Goal: Task Accomplishment & Management: Manage account settings

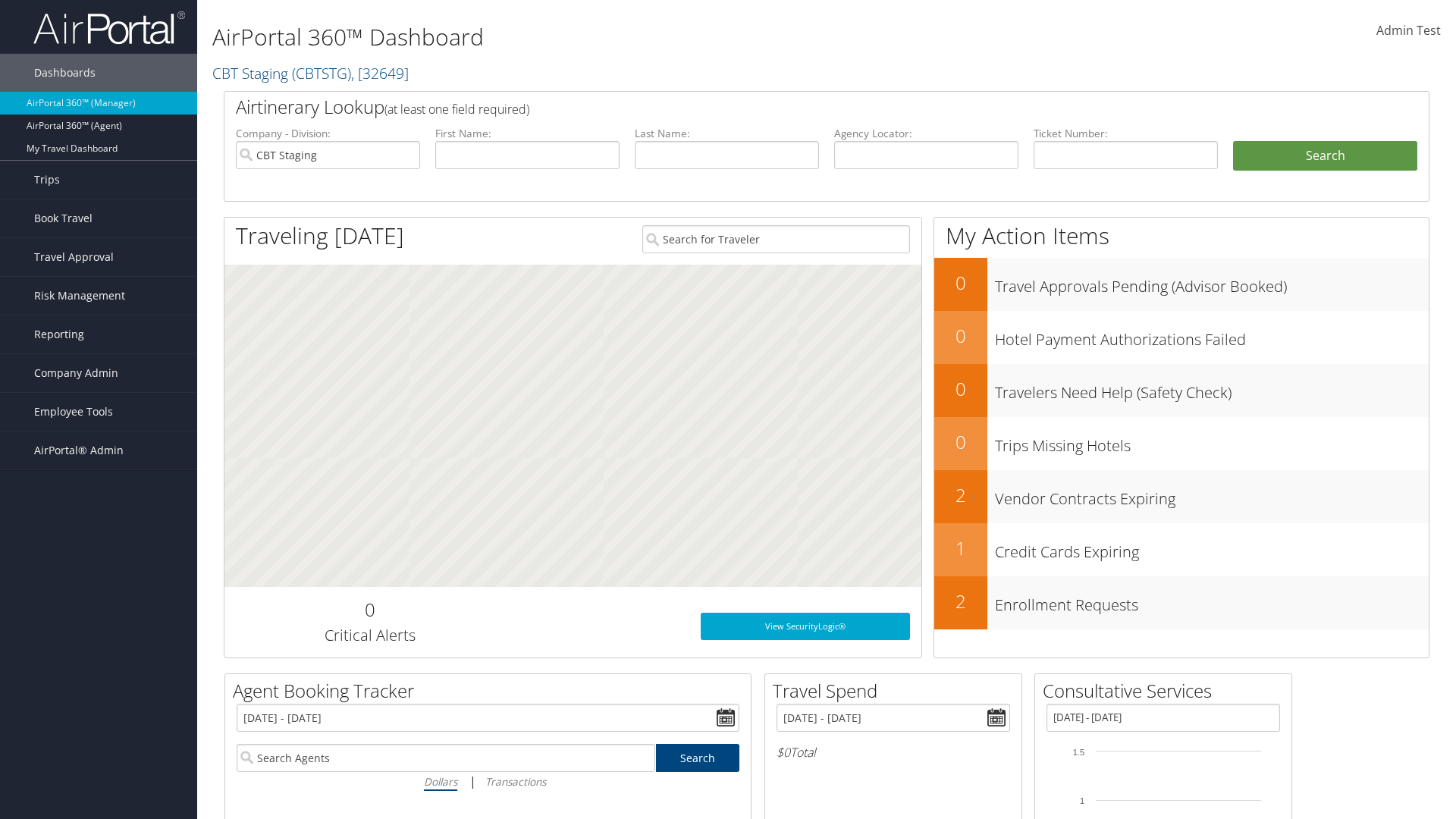
click at [1409, 31] on span "Admin Test" at bounding box center [1410, 30] width 65 height 17
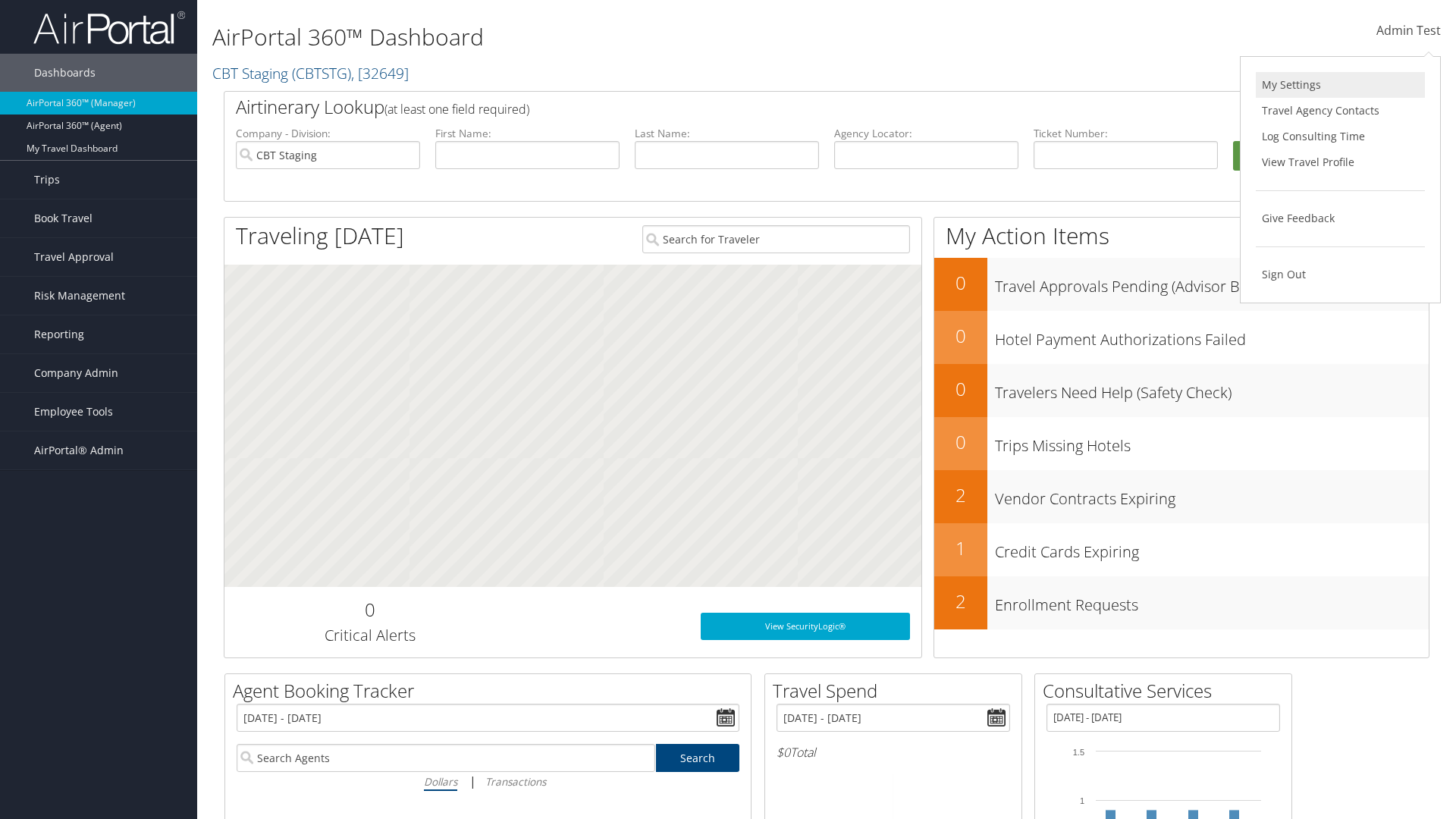
click at [1340, 85] on link "My Settings" at bounding box center [1340, 84] width 169 height 25
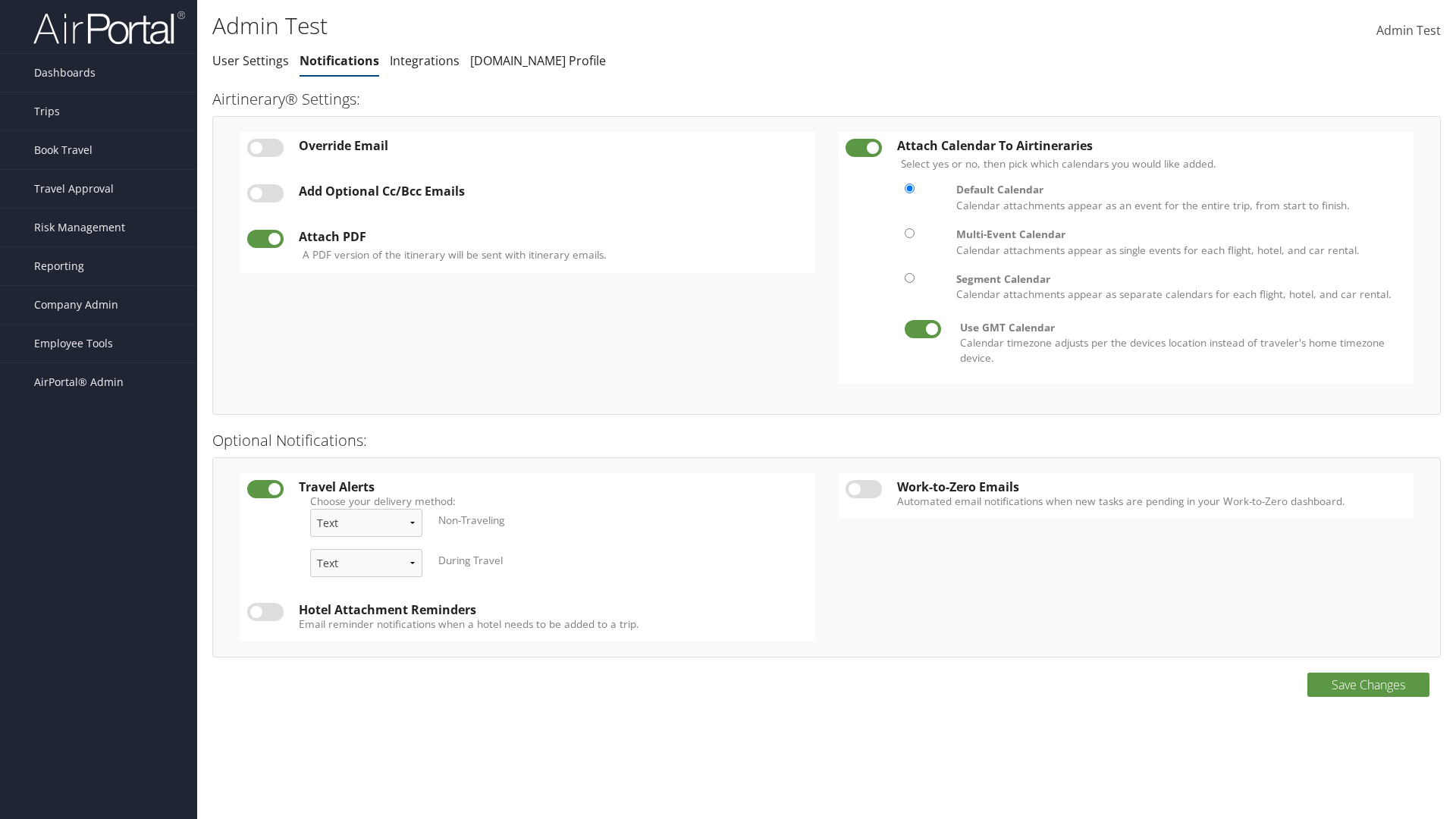
click at [266, 147] on label at bounding box center [266, 147] width 37 height 18
click at [265, 147] on input "checkbox" at bounding box center [260, 150] width 10 height 10
checkbox input "true"
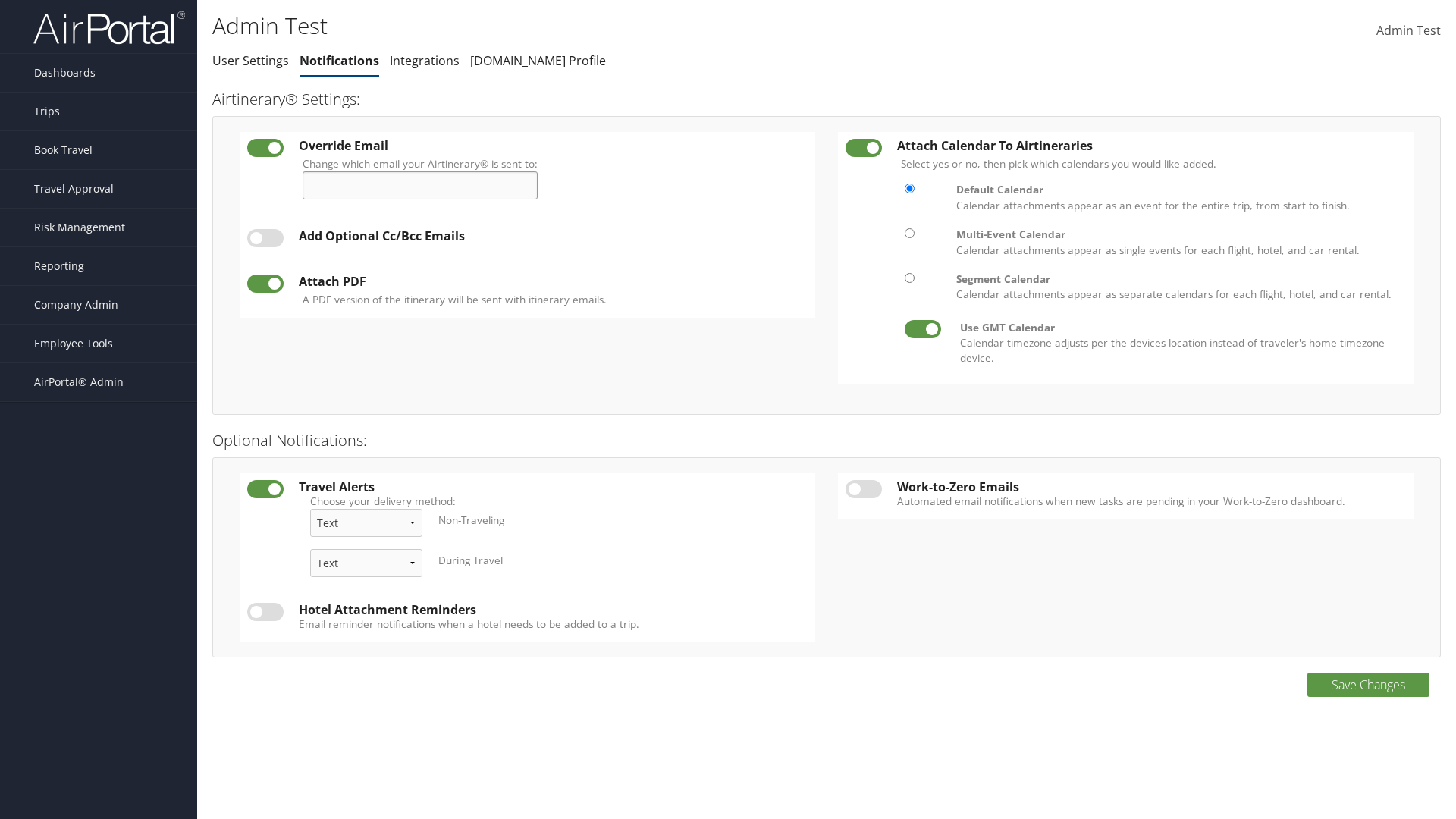
click at [426, 185] on input "Change which email your Airtinerary® is sent to:" at bounding box center [420, 185] width 235 height 28
type input "[EMAIL_ADDRESS][DOMAIN_NAME]"
click at [266, 239] on label at bounding box center [266, 238] width 37 height 18
click at [265, 239] on input "checkbox" at bounding box center [260, 240] width 10 height 10
checkbox input "true"
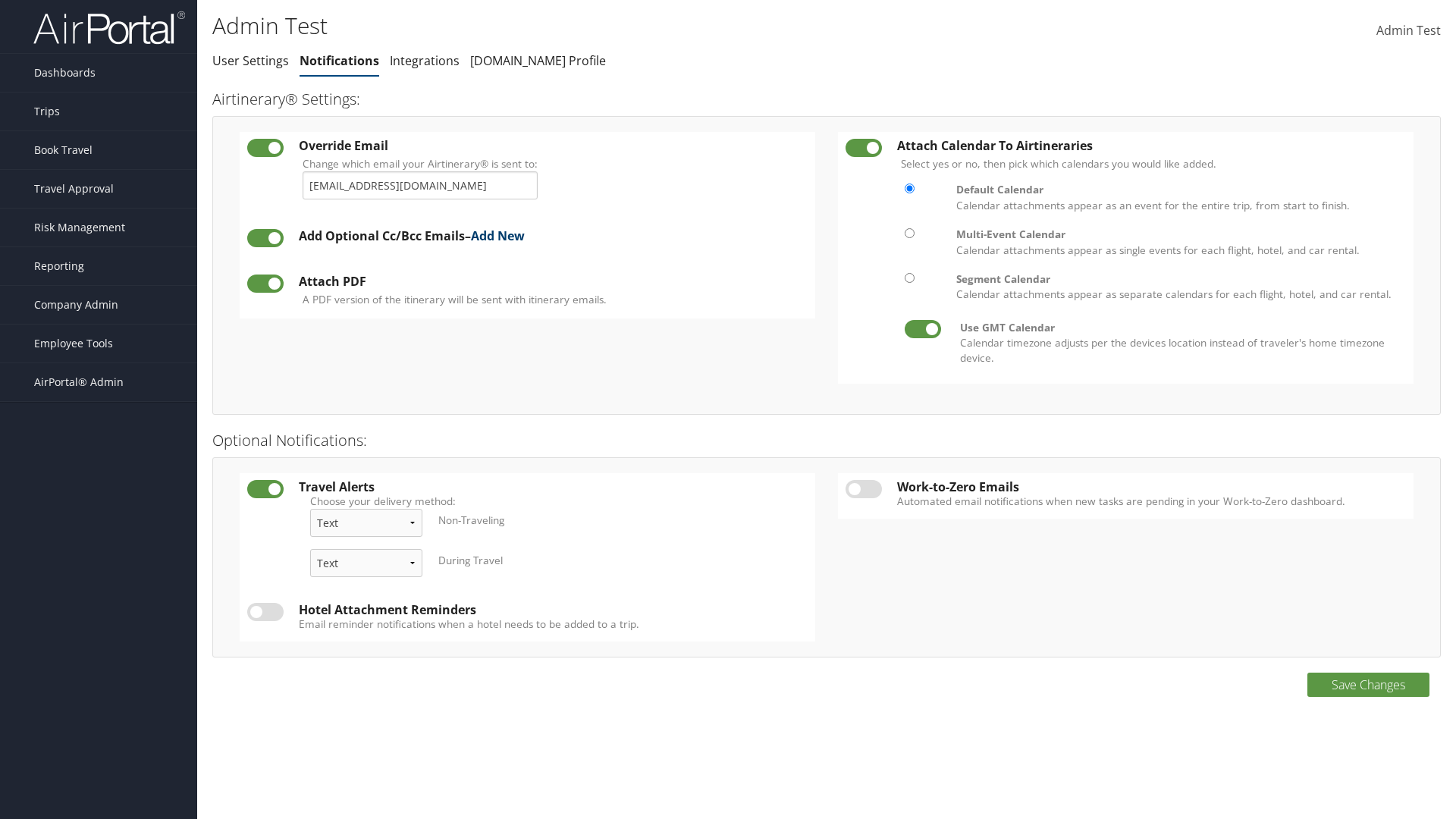
click at [503, 236] on link "Add New" at bounding box center [497, 235] width 54 height 17
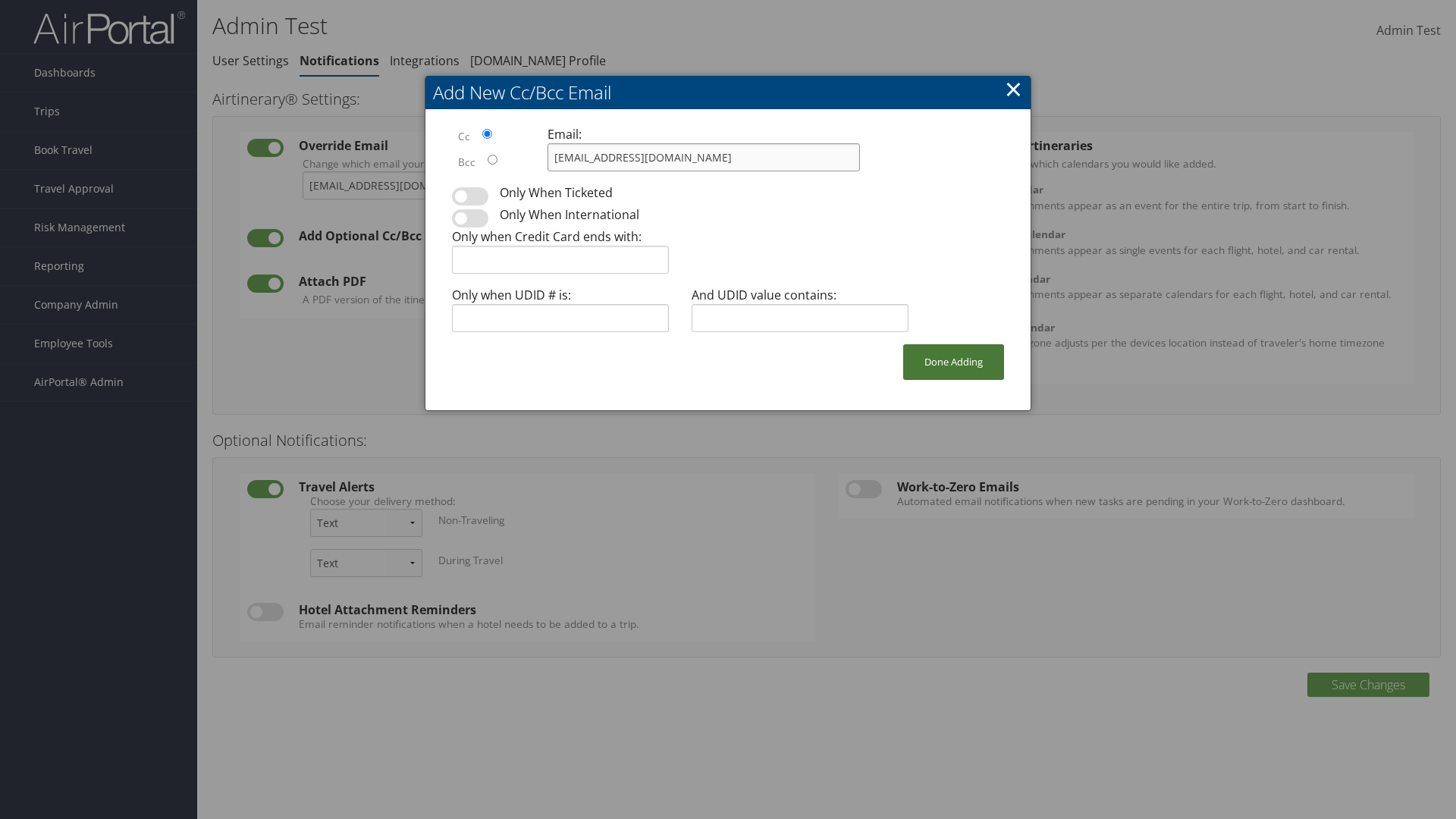
type input "[EMAIL_ADDRESS][DOMAIN_NAME]"
click at [953, 361] on button "Done Adding" at bounding box center [953, 362] width 101 height 36
click at [266, 288] on label at bounding box center [266, 288] width 37 height 18
click at [265, 288] on input "checkbox" at bounding box center [260, 291] width 10 height 10
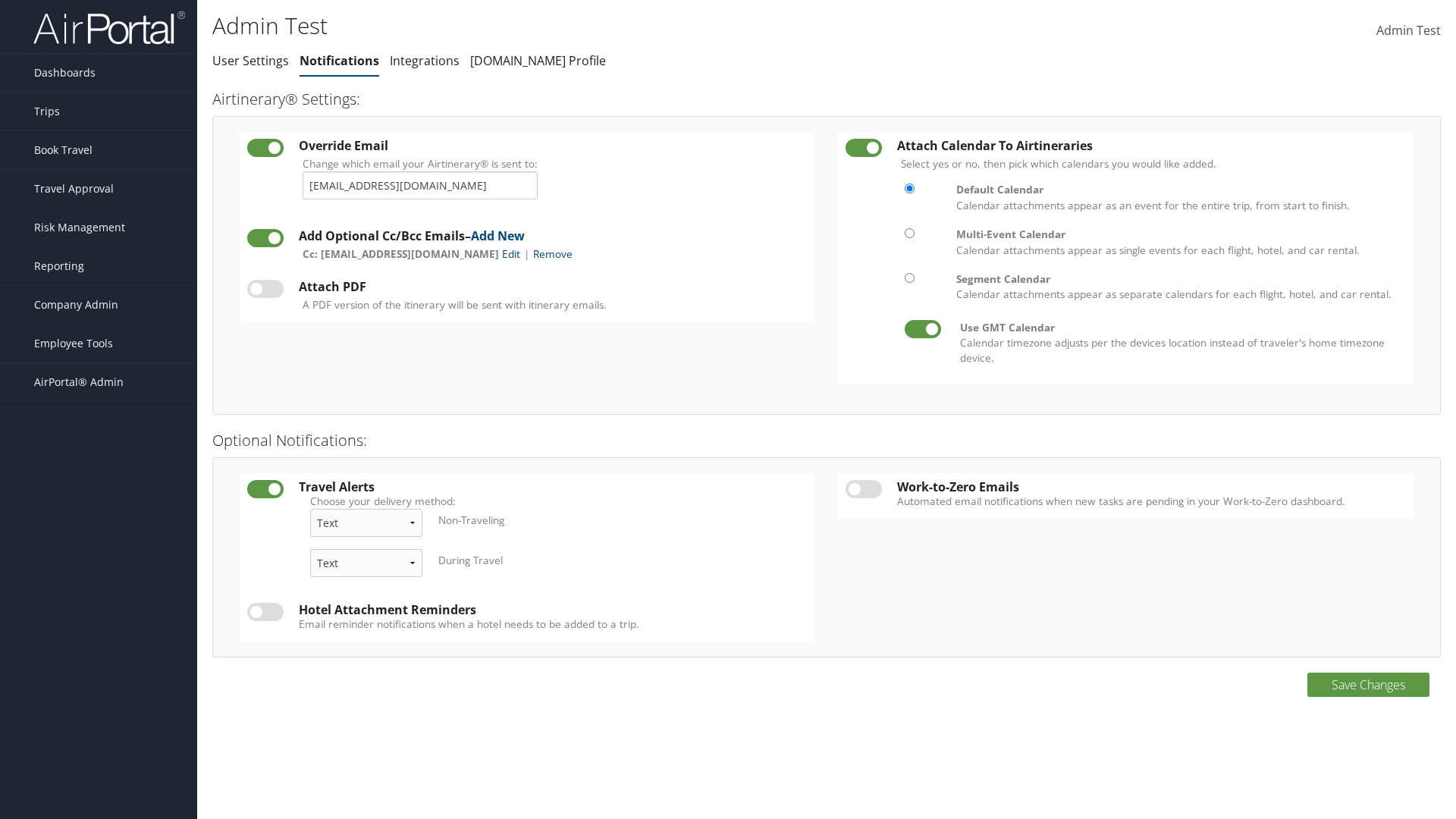
click at [266, 288] on label at bounding box center [266, 288] width 37 height 18
click at [265, 288] on input "checkbox" at bounding box center [260, 291] width 10 height 10
checkbox input "true"
click at [864, 147] on label at bounding box center [864, 147] width 37 height 18
click at [863, 147] on input "checkbox" at bounding box center [858, 150] width 10 height 10
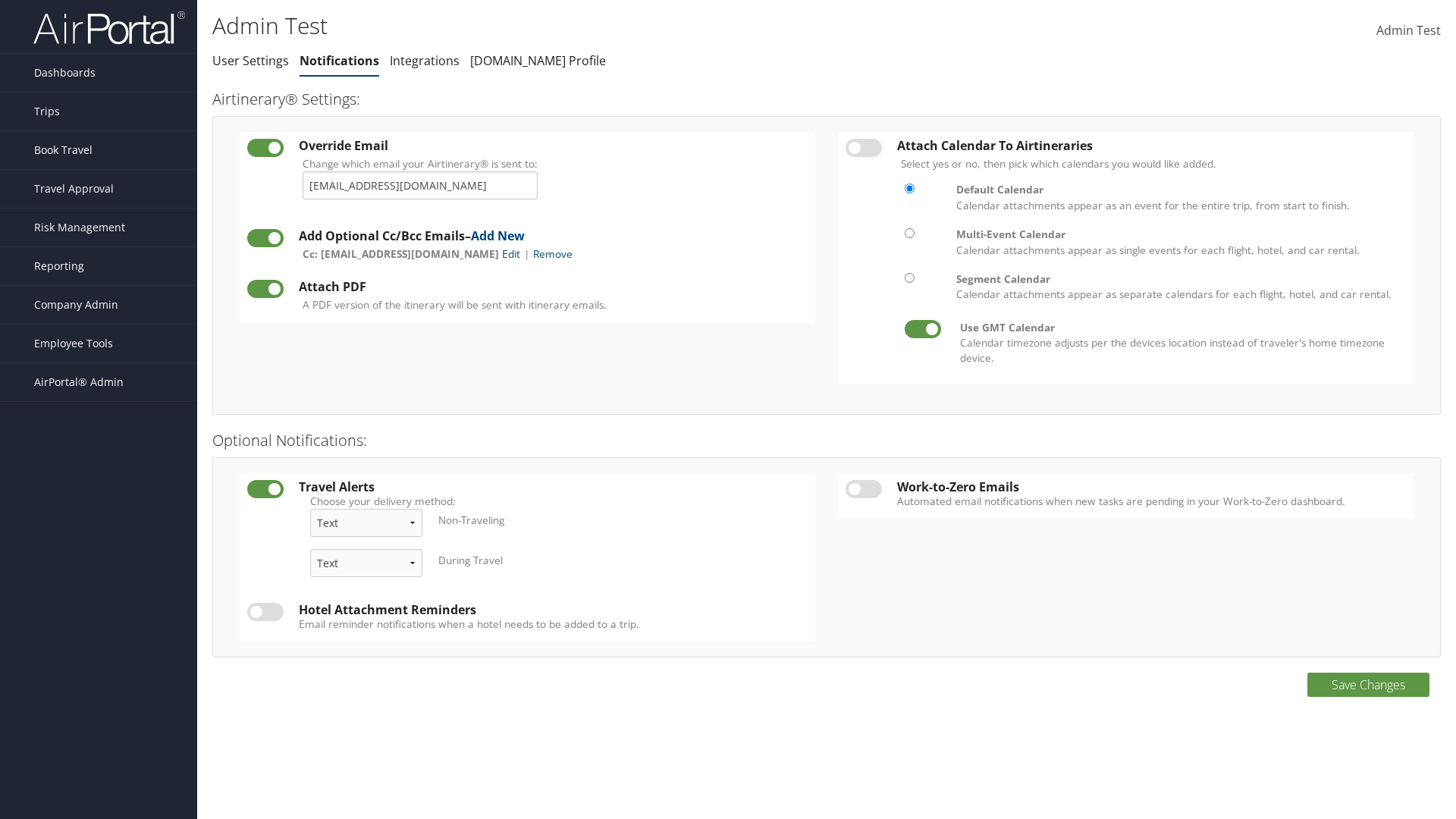
click at [864, 147] on label at bounding box center [864, 147] width 37 height 18
click at [863, 147] on input "checkbox" at bounding box center [858, 150] width 10 height 10
checkbox input "true"
click at [864, 488] on label at bounding box center [864, 488] width 37 height 18
click at [863, 488] on input "checkbox" at bounding box center [858, 491] width 10 height 10
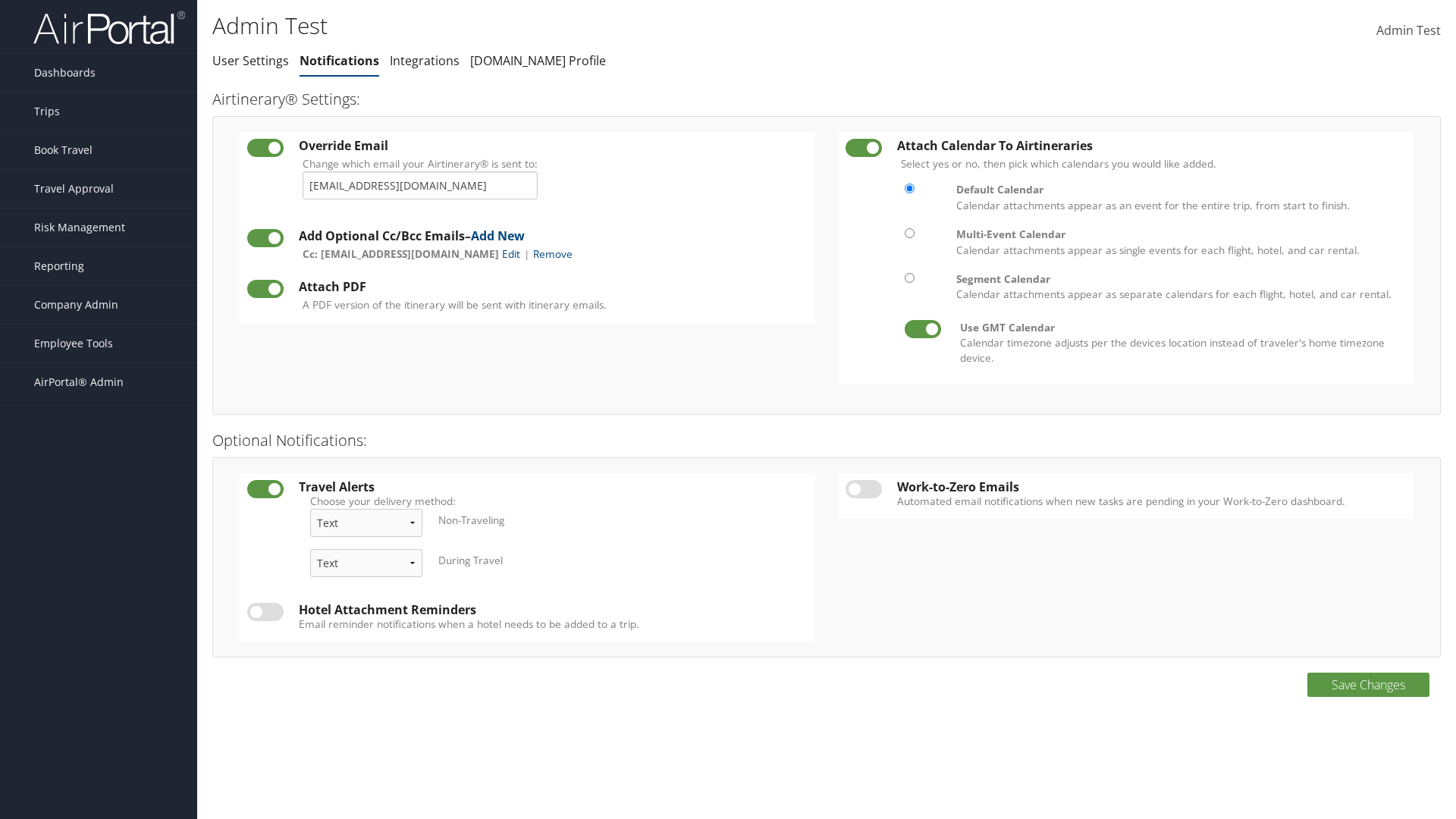
checkbox input "true"
